Goal: Navigation & Orientation: Find specific page/section

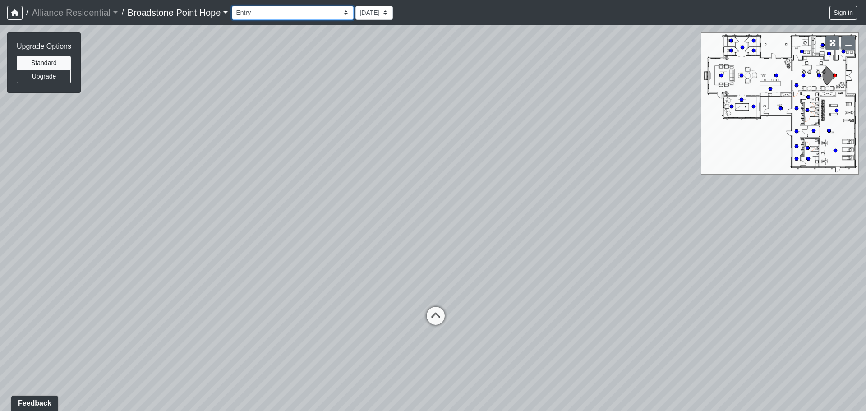
click at [273, 14] on select "Billiards Counter Billiards Room 1 Billiards Room 2 Counter Coworking Pod 1 Cow…" at bounding box center [293, 13] width 122 height 14
click at [236, 6] on select "Billiards Counter Billiards Room 1 Billiards Room 2 Counter Coworking Pod 1 Cow…" at bounding box center [293, 13] width 122 height 14
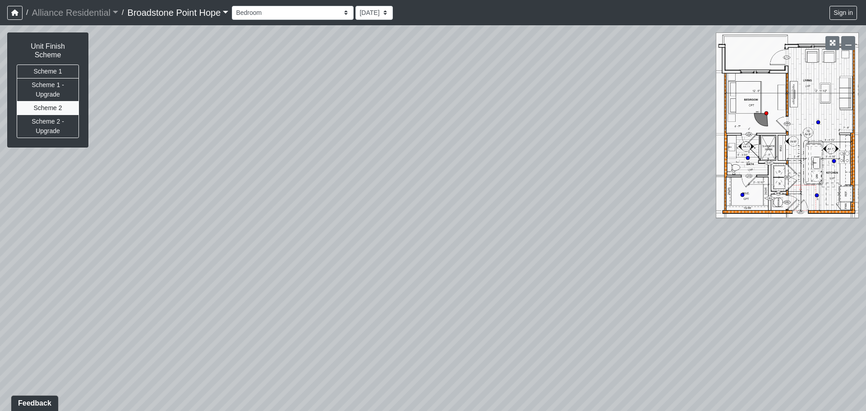
drag, startPoint x: 348, startPoint y: 252, endPoint x: 39, endPoint y: 185, distance: 316.0
click at [39, 185] on div "Loading... Leasing Desks 1 Loading... Breakroom 1 Loading... Leasing Office 1 L…" at bounding box center [433, 218] width 866 height 386
drag, startPoint x: 534, startPoint y: 229, endPoint x: 497, endPoint y: 224, distance: 37.3
click at [497, 224] on div "Loading... Leasing Desks 1 Loading... Breakroom 1 Loading... Leasing Office 1 L…" at bounding box center [433, 218] width 866 height 386
click at [537, 244] on icon at bounding box center [531, 254] width 27 height 27
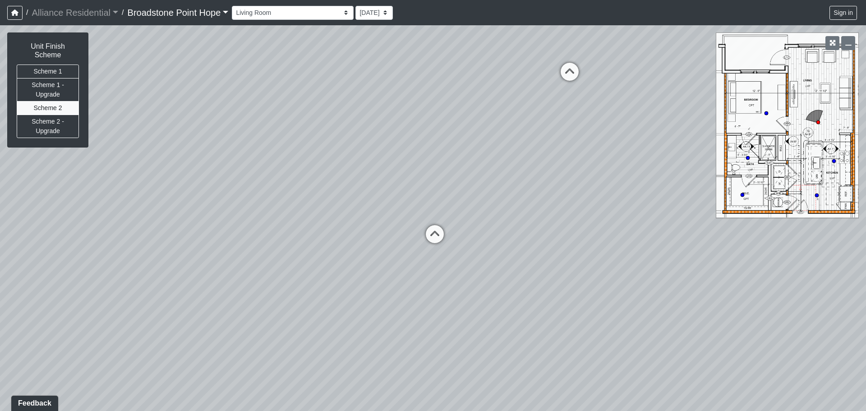
drag, startPoint x: 606, startPoint y: 200, endPoint x: 180, endPoint y: 169, distance: 426.7
click at [180, 169] on div "Loading... Leasing Desks 1 Loading... Breakroom 1 Loading... Leasing Office 1 L…" at bounding box center [433, 218] width 866 height 386
click at [558, 66] on icon at bounding box center [567, 76] width 27 height 27
select select "3cWcbhKU4dsXXSqFJqwSTE"
drag, startPoint x: 706, startPoint y: 117, endPoint x: 353, endPoint y: 124, distance: 353.4
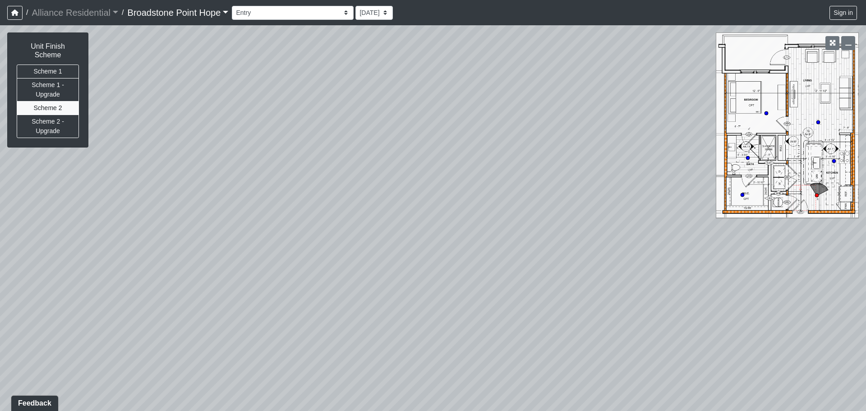
click at [352, 123] on div "Loading... Leasing Desks 1 Loading... Breakroom 1 Loading... Leasing Office 1 L…" at bounding box center [433, 218] width 866 height 386
drag, startPoint x: 561, startPoint y: 145, endPoint x: 579, endPoint y: 235, distance: 91.5
click at [579, 235] on div "Loading... Leasing Desks 1 Loading... Breakroom 1 Loading... Leasing Office 1 L…" at bounding box center [433, 218] width 866 height 386
click at [310, 9] on select "Billiards Counter Billiards Room 1 Billiards Room 2 Counter Coworking Pod 1 Cow…" at bounding box center [293, 13] width 122 height 14
